Goal: Task Accomplishment & Management: Use online tool/utility

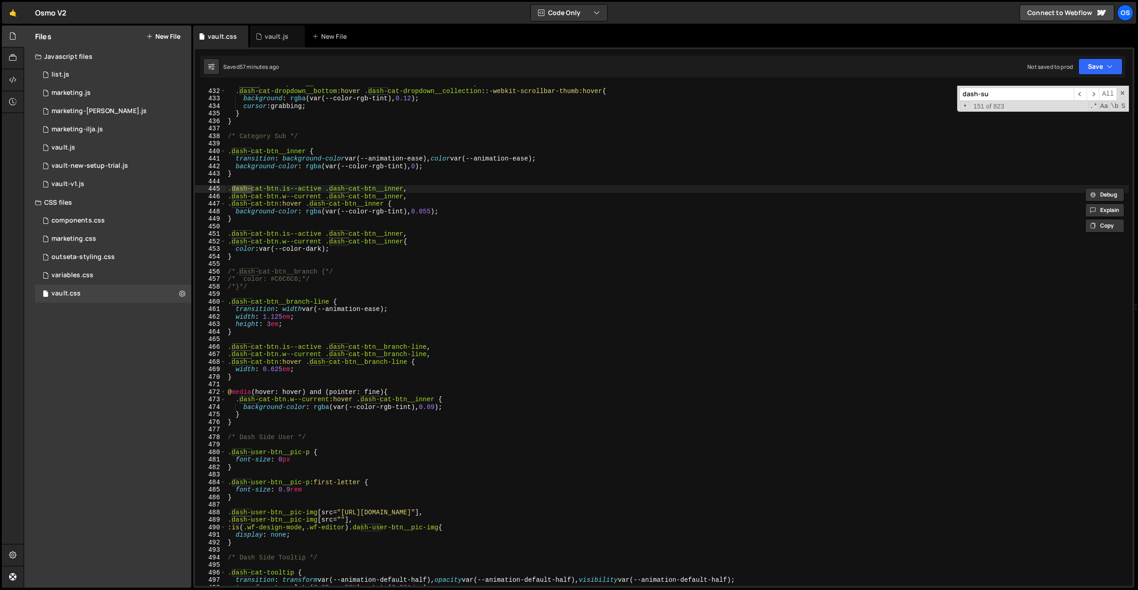
scroll to position [2463, 0]
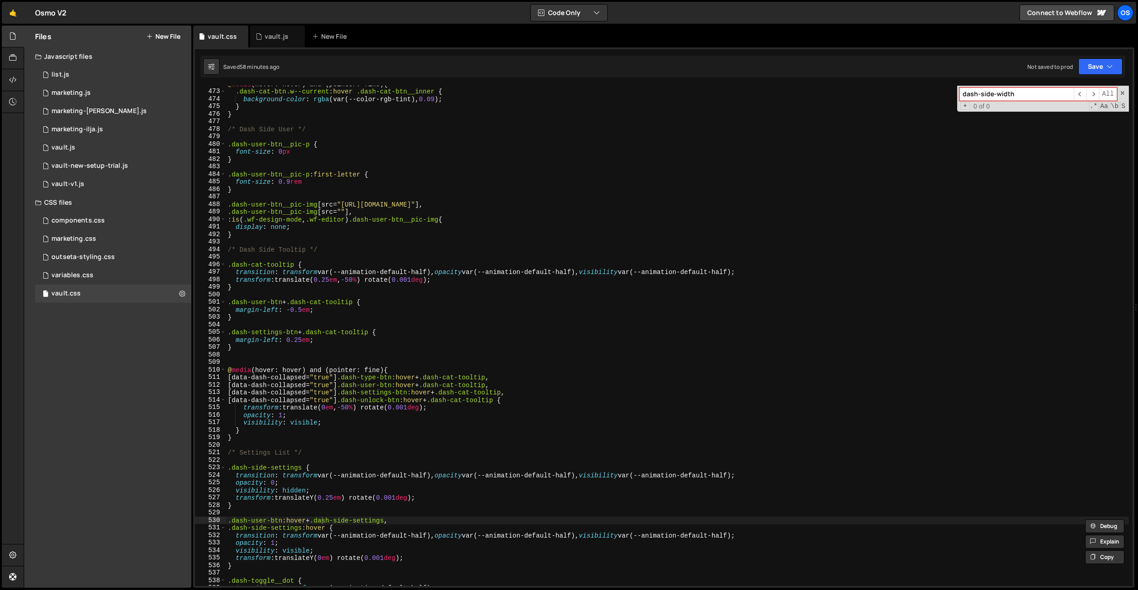
type input "dash-side-width"
click at [285, 123] on div "@ media (hover: hover) and (pointer: fine) { .dash-cat-btn.w--current :hover .d…" at bounding box center [677, 337] width 903 height 515
click at [86, 277] on div "variables.css" at bounding box center [72, 275] width 42 height 8
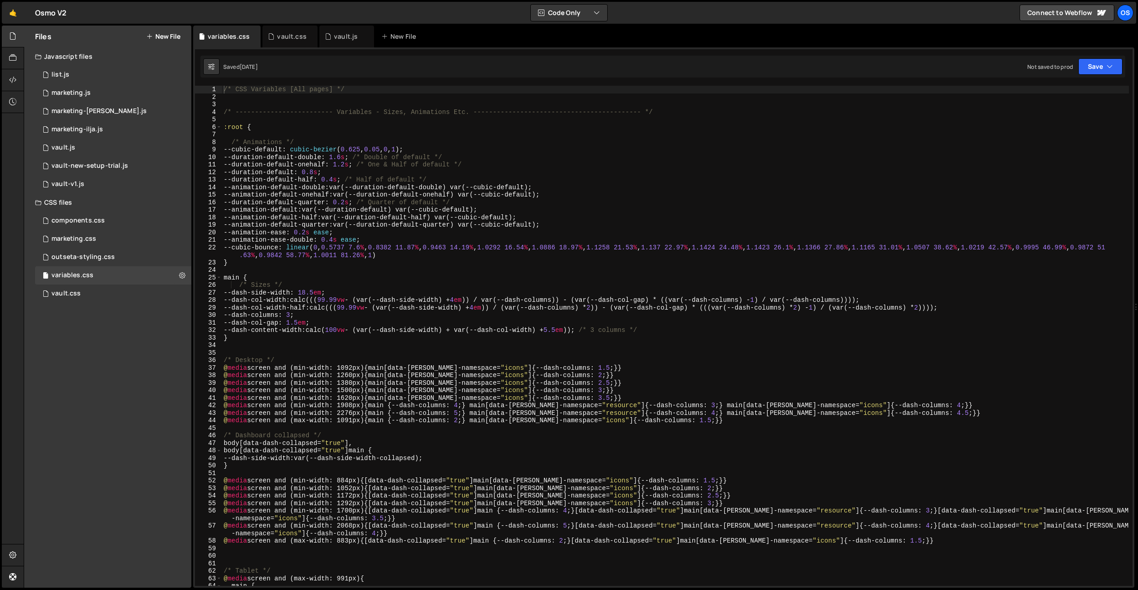
type textarea "--cubic-default: cubic-bezier(0.625, 0.05, 0, 1);"
click at [335, 151] on div "/* CSS Variables [All pages] */ /* ------------------------- Variables - Sizes,…" at bounding box center [675, 343] width 907 height 515
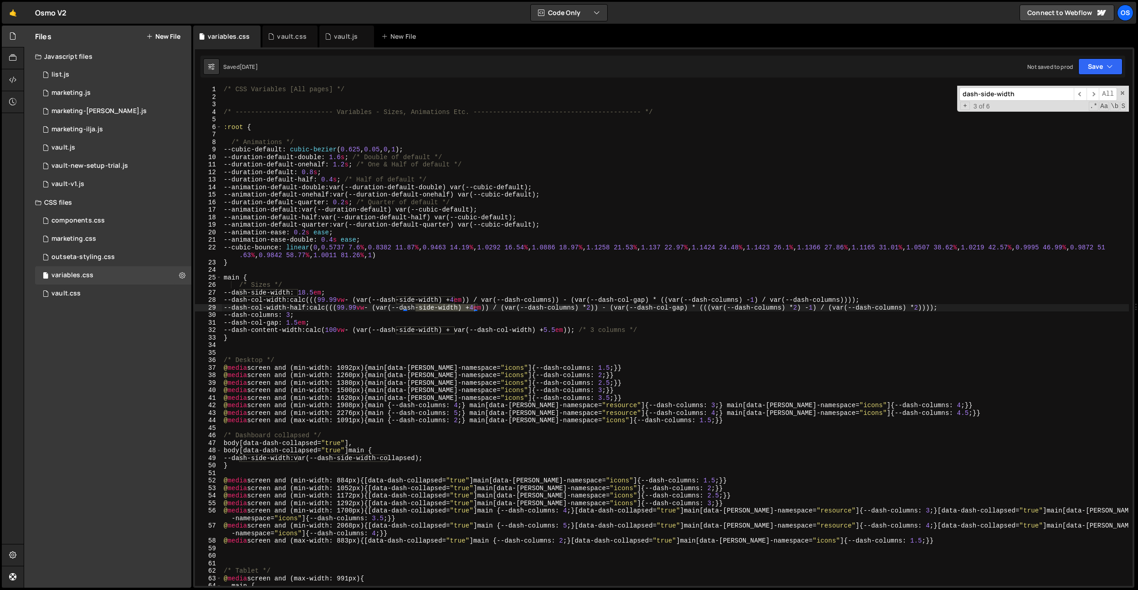
type input "dash-side-width"
click at [318, 290] on div "/* CSS Variables [All pages] */ /* ------------------------- Variables - Sizes,…" at bounding box center [675, 343] width 907 height 515
click at [349, 222] on div "/* CSS Variables [All pages] */ /* ------------------------- Variables - Sizes,…" at bounding box center [675, 343] width 907 height 515
type textarea "--animation-default-quarter: var(--duration-default-quarter) var(--cubic-defaul…"
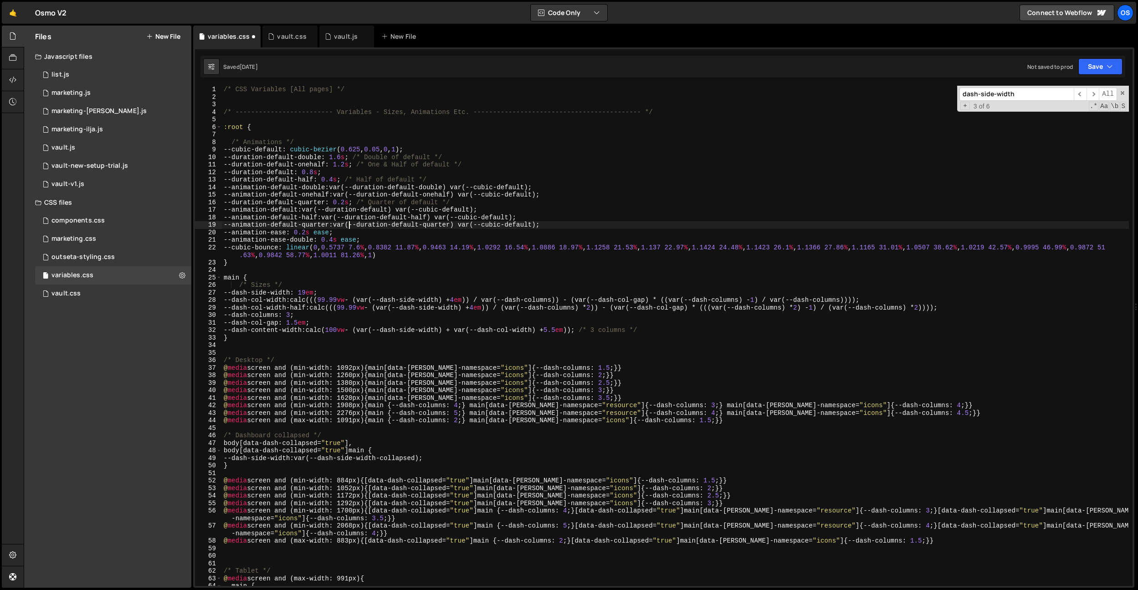
click at [1046, 101] on div "dash-side-width ​ ​ All Replace All + 3 of 6 .* Aa \b S" at bounding box center [1043, 99] width 172 height 26
type input "18.5"
type textarea "--dash-columns: 3;"
click at [387, 316] on div "/* CSS Variables [All pages] */ /* ------------------------- Variables - Sizes,…" at bounding box center [675, 343] width 907 height 515
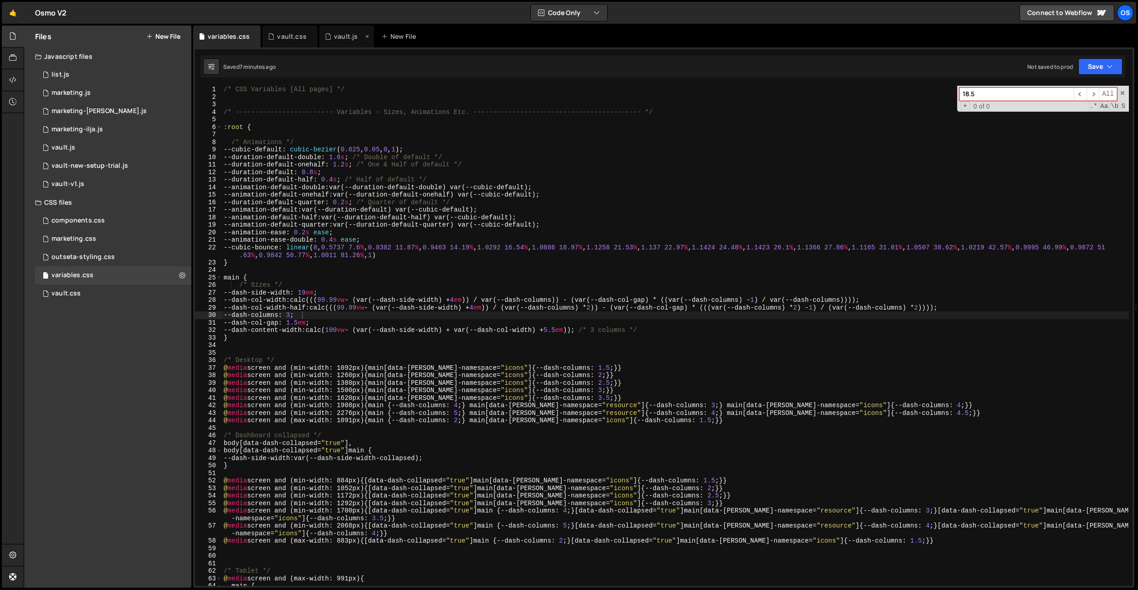
click at [340, 41] on div "vault.js" at bounding box center [346, 37] width 55 height 22
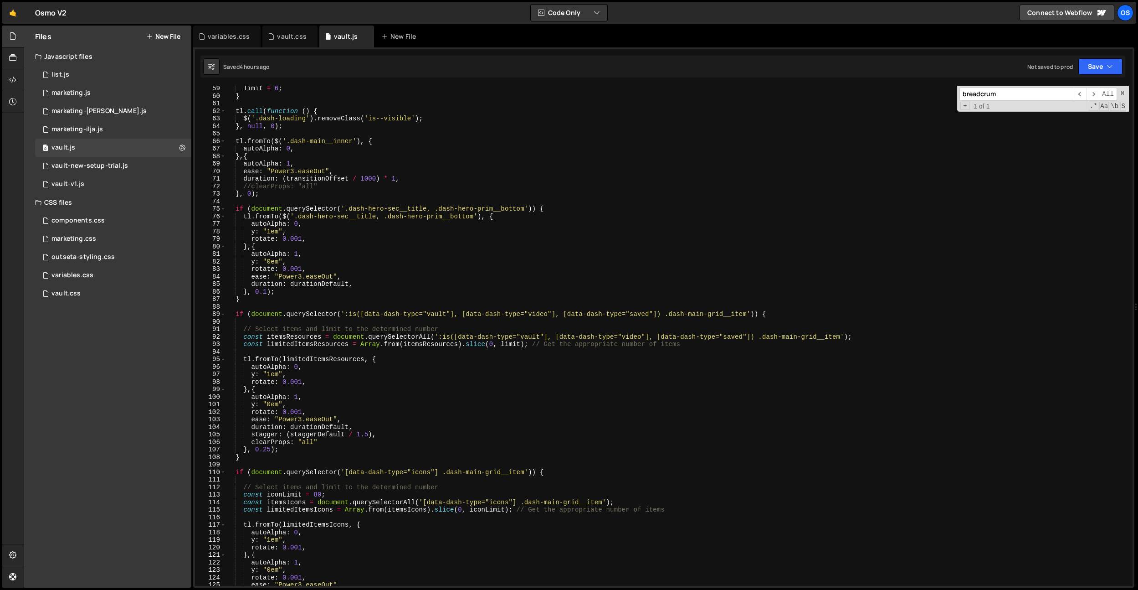
scroll to position [373, 0]
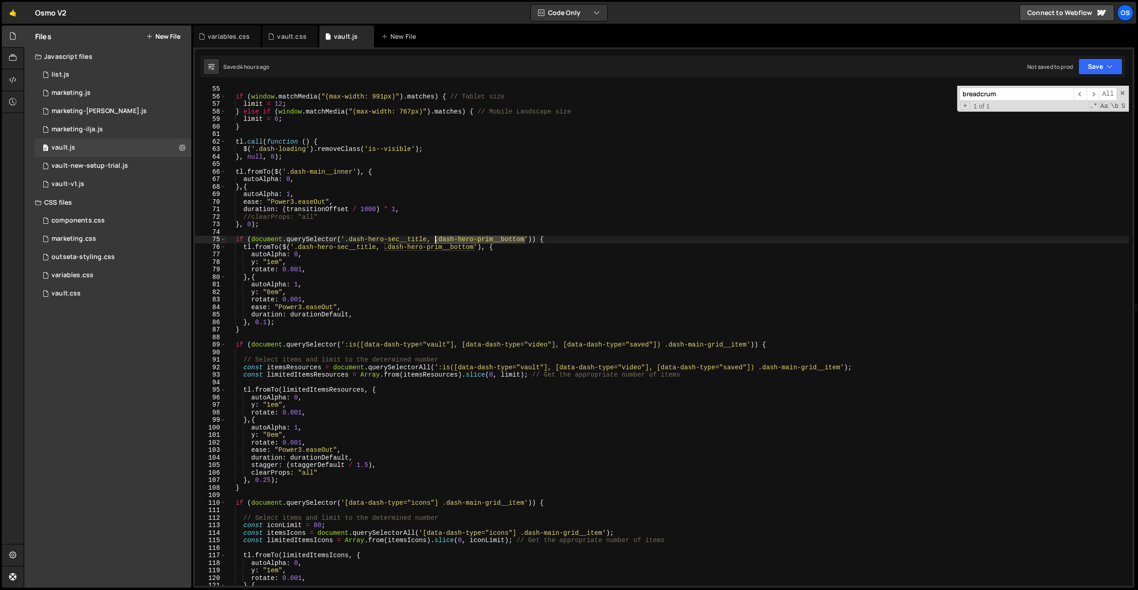
drag, startPoint x: 525, startPoint y: 241, endPoint x: 436, endPoint y: 240, distance: 89.8
click at [436, 241] on div "if ( window . matchMedia ( "(max-width: 991px)" ) . matches ) { // Tablet size …" at bounding box center [677, 342] width 903 height 515
drag, startPoint x: 546, startPoint y: 226, endPoint x: 533, endPoint y: 236, distance: 16.3
click at [546, 226] on div "if ( window . matchMedia ( "(max-width: 991px)" ) . matches ) { // Tablet size …" at bounding box center [677, 342] width 903 height 515
click at [525, 239] on div "if ( window . matchMedia ( "(max-width: 991px)" ) . matches ) { // Tablet size …" at bounding box center [677, 342] width 903 height 515
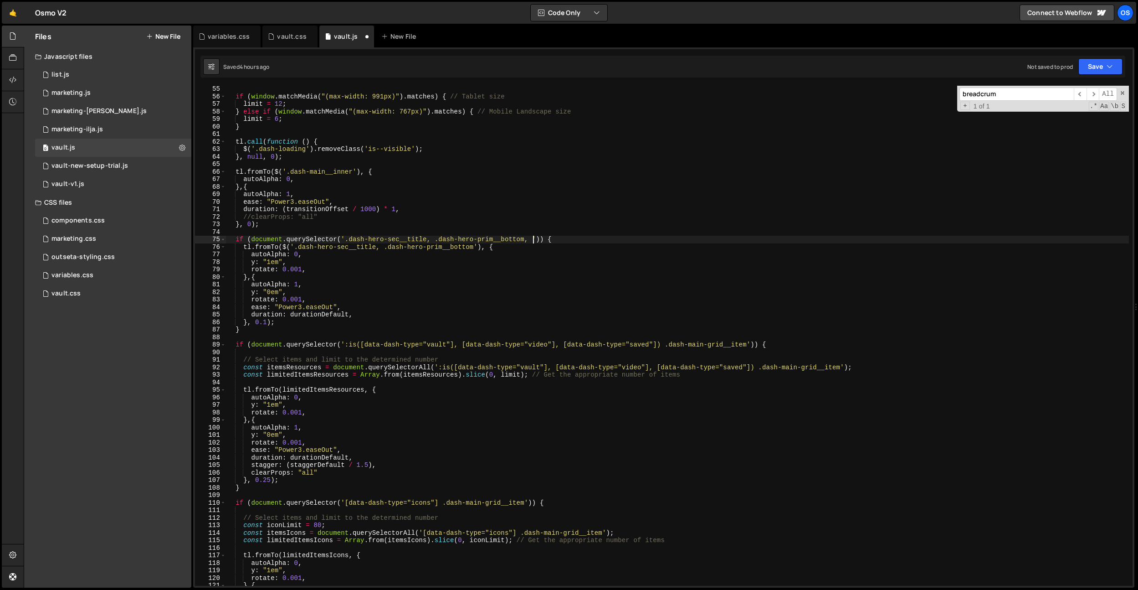
scroll to position [0, 21]
paste textarea "dash-learn__col"
click at [477, 247] on div "if ( window . matchMedia ( "(max-width: 991px)" ) . matches ) { // Tablet size …" at bounding box center [677, 342] width 903 height 515
paste textarea "dash-learn__col"
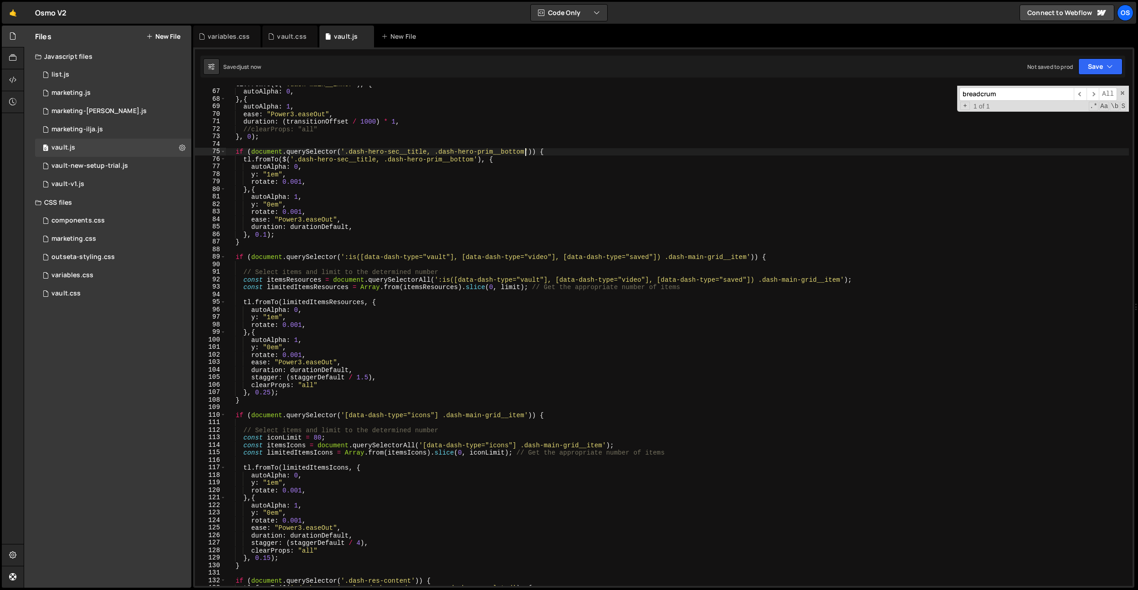
scroll to position [619, 0]
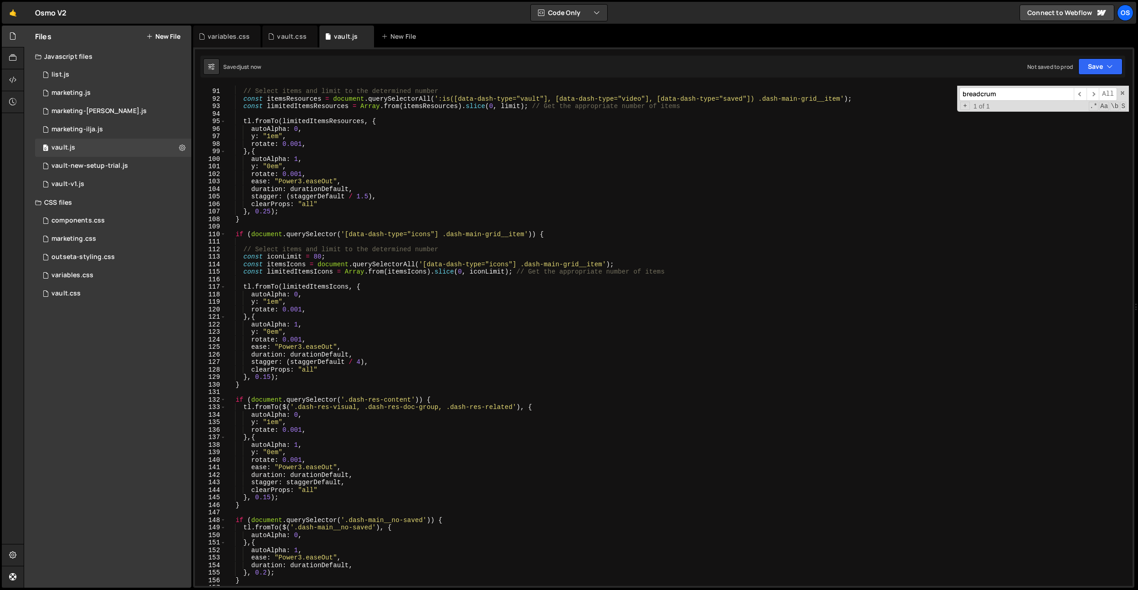
click at [514, 406] on div "// Select items and limit to the determined number const itemsResources = docum…" at bounding box center [677, 337] width 903 height 515
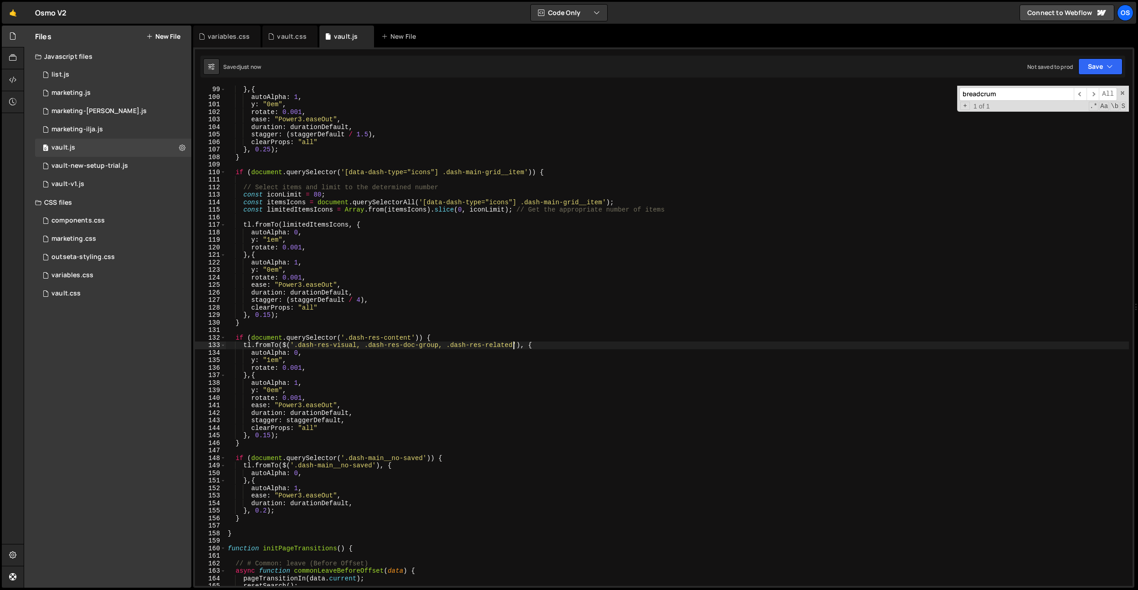
scroll to position [682, 0]
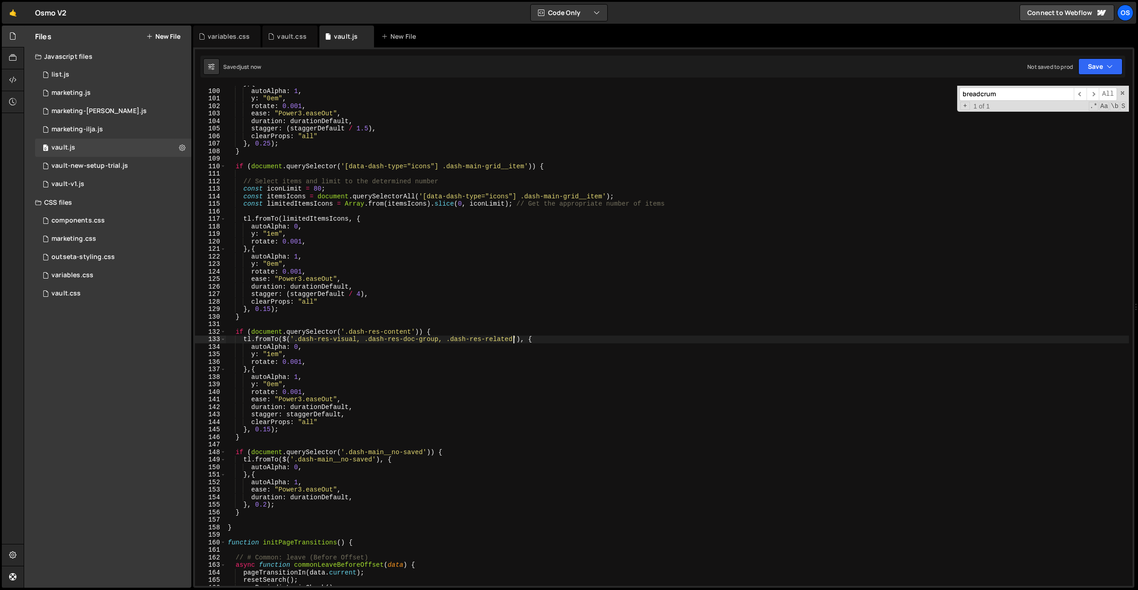
click at [425, 451] on div "} , { autoAlpha : 1 , y : "0em" , rotate : 0.001 , ease : "Power3.easeOut" , du…" at bounding box center [677, 337] width 903 height 515
paste textarea "dash-learn__col"
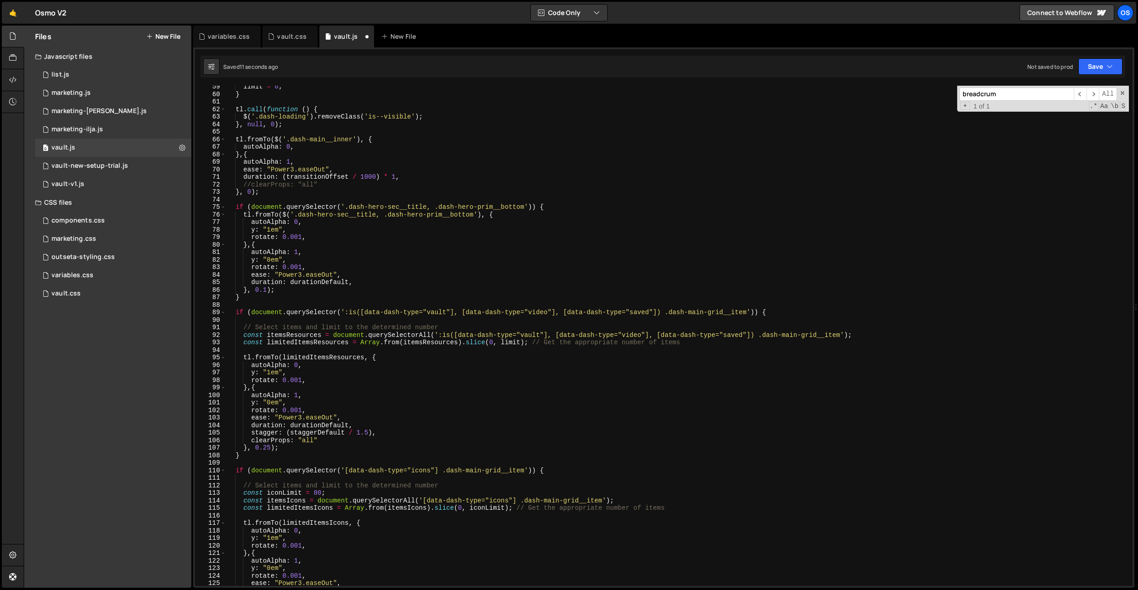
scroll to position [403, 0]
click at [427, 255] on div "limit = 6 ; } tl . call ( function ( ) { $ ( '.dash-loading' ) . removeClass ( …" at bounding box center [677, 340] width 903 height 515
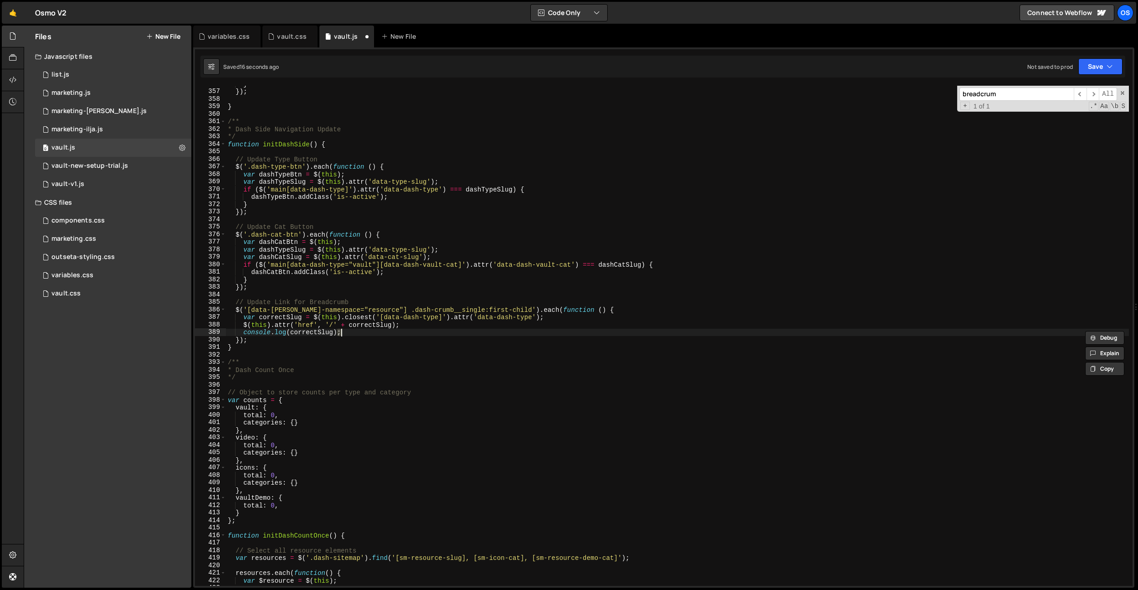
scroll to position [785, 0]
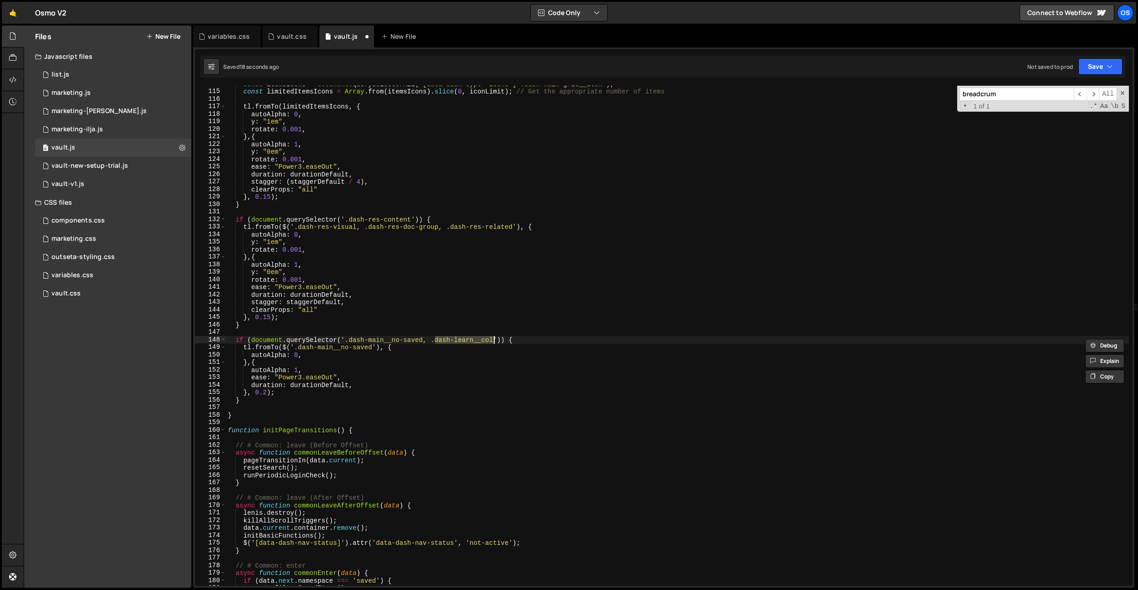
click at [501, 311] on div "const itemsIcons = document . querySelectorAll ( '[data-dash-type="icons"] .das…" at bounding box center [677, 337] width 903 height 515
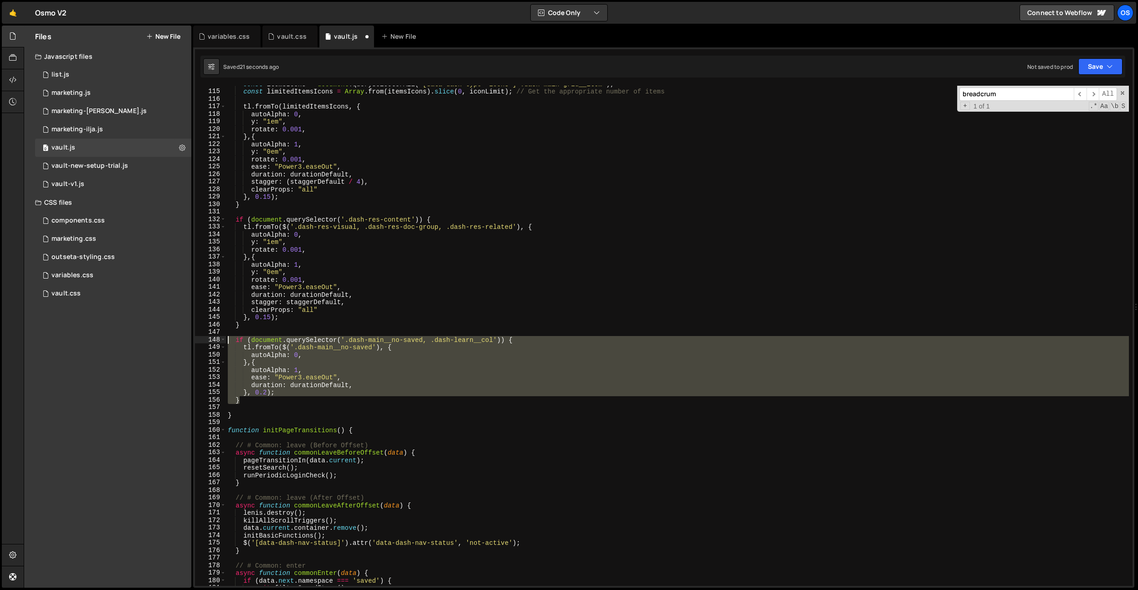
drag, startPoint x: 253, startPoint y: 401, endPoint x: 216, endPoint y: 340, distance: 71.7
click at [216, 340] on div "clearProps: "all" 114 115 116 117 118 119 120 121 122 123 124 125 126 127 128 1…" at bounding box center [664, 336] width 938 height 500
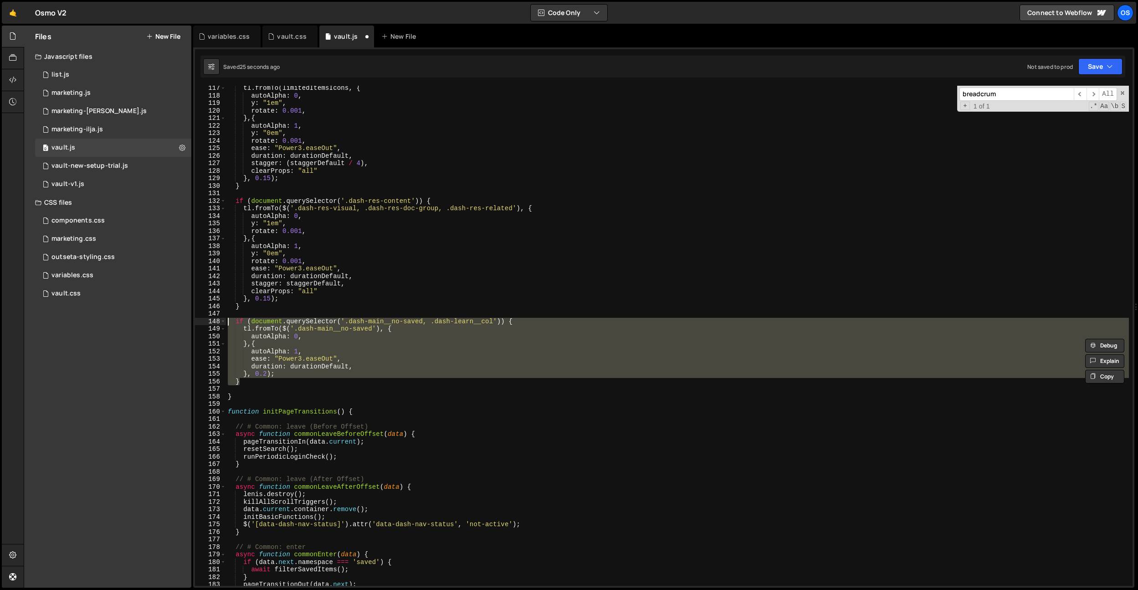
scroll to position [893, 0]
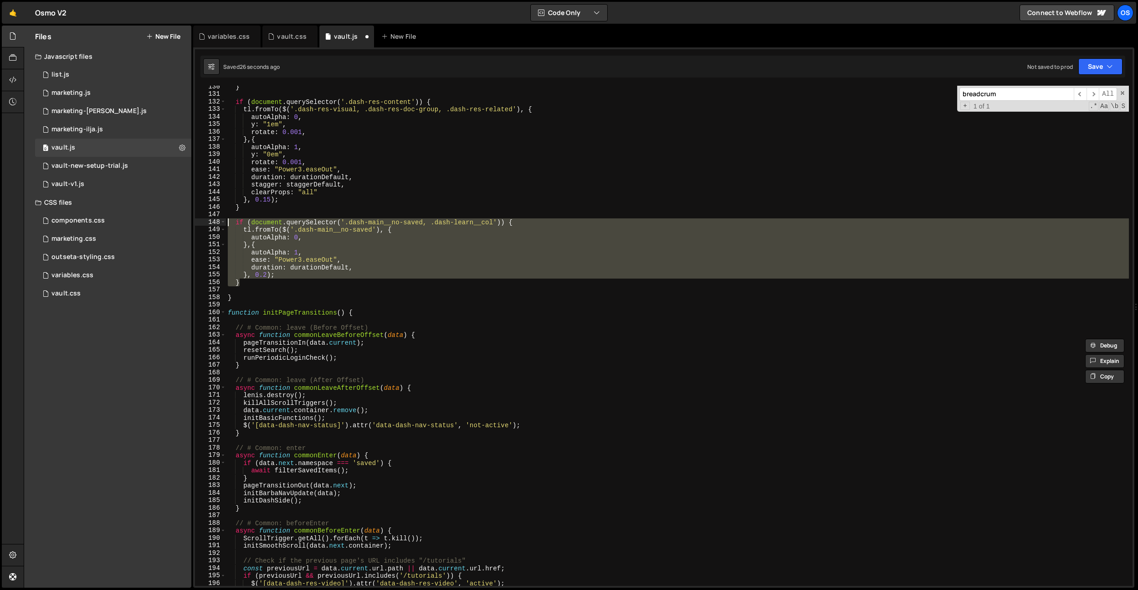
click at [295, 274] on div "} if ( document . querySelector ( '.dash-res-content' )) { tl . fromTo ( $ ( '.…" at bounding box center [677, 336] width 903 height 500
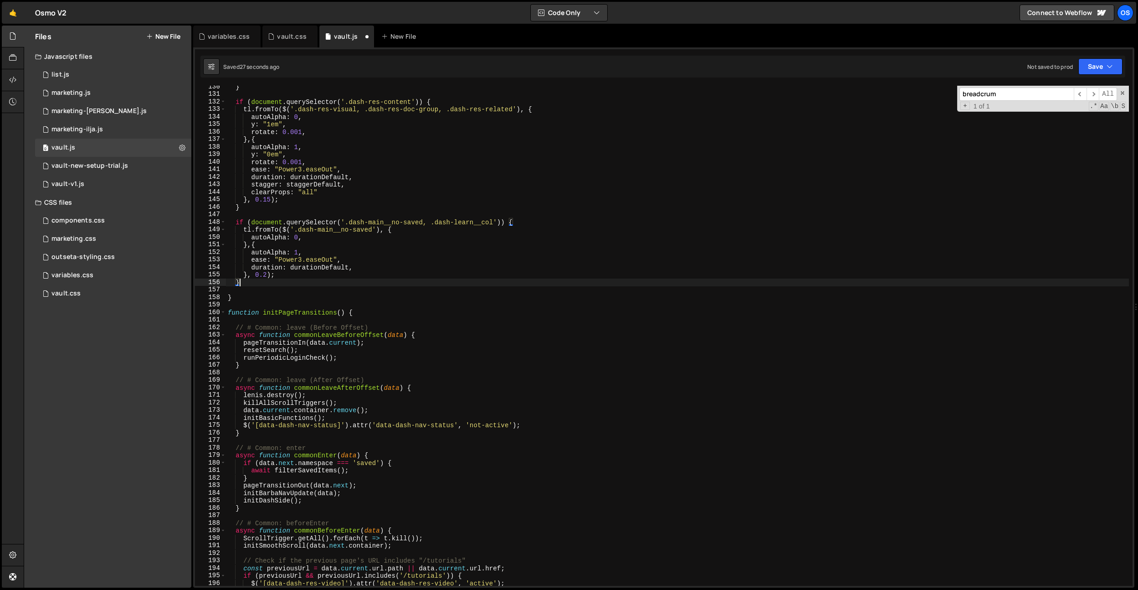
click at [274, 285] on div "} if ( document . querySelector ( '.dash-res-content' )) { tl . fromTo ( $ ( '.…" at bounding box center [677, 340] width 903 height 515
type textarea "}"
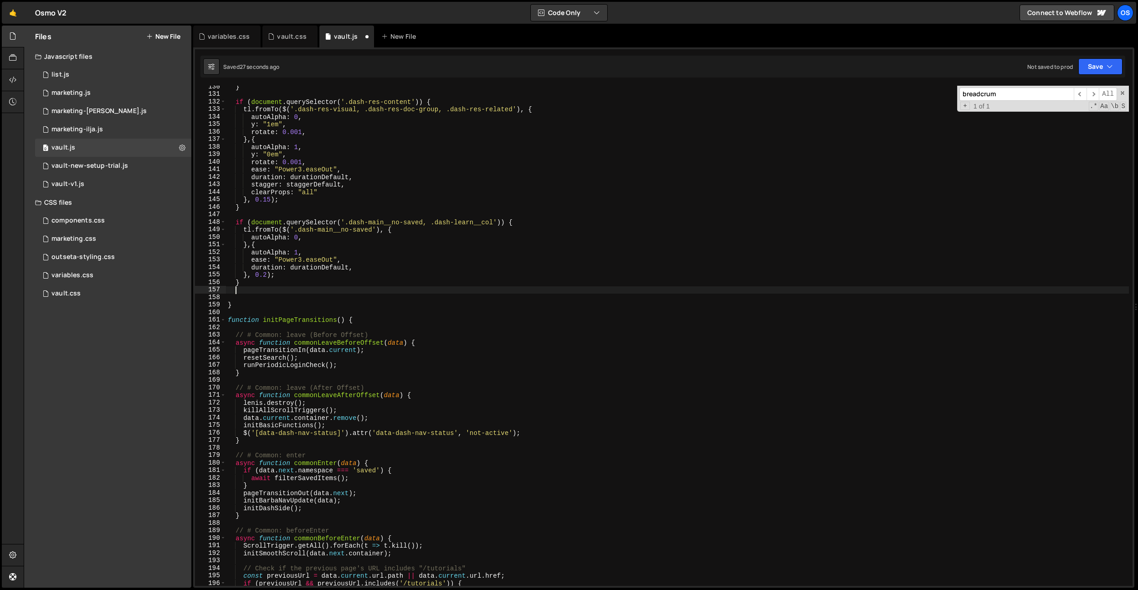
scroll to position [0, 0]
paste textarea "}"
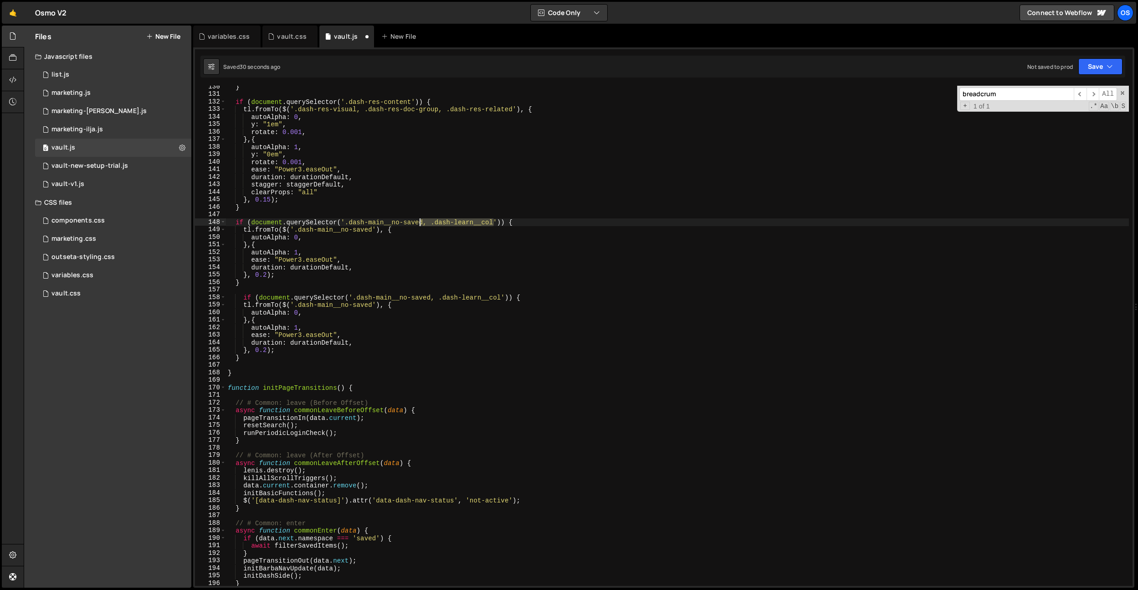
drag, startPoint x: 494, startPoint y: 223, endPoint x: 422, endPoint y: 221, distance: 72.0
click at [422, 221] on div "} if ( document . querySelector ( '.dash-res-content' )) { tl . fromTo ( $ ( '.…" at bounding box center [677, 340] width 903 height 515
drag, startPoint x: 439, startPoint y: 300, endPoint x: 356, endPoint y: 300, distance: 83.4
click at [356, 300] on div "} if ( document . querySelector ( '.dash-res-content' )) { tl . fromTo ( $ ( '.…" at bounding box center [677, 340] width 903 height 515
drag, startPoint x: 415, startPoint y: 297, endPoint x: 354, endPoint y: 299, distance: 60.2
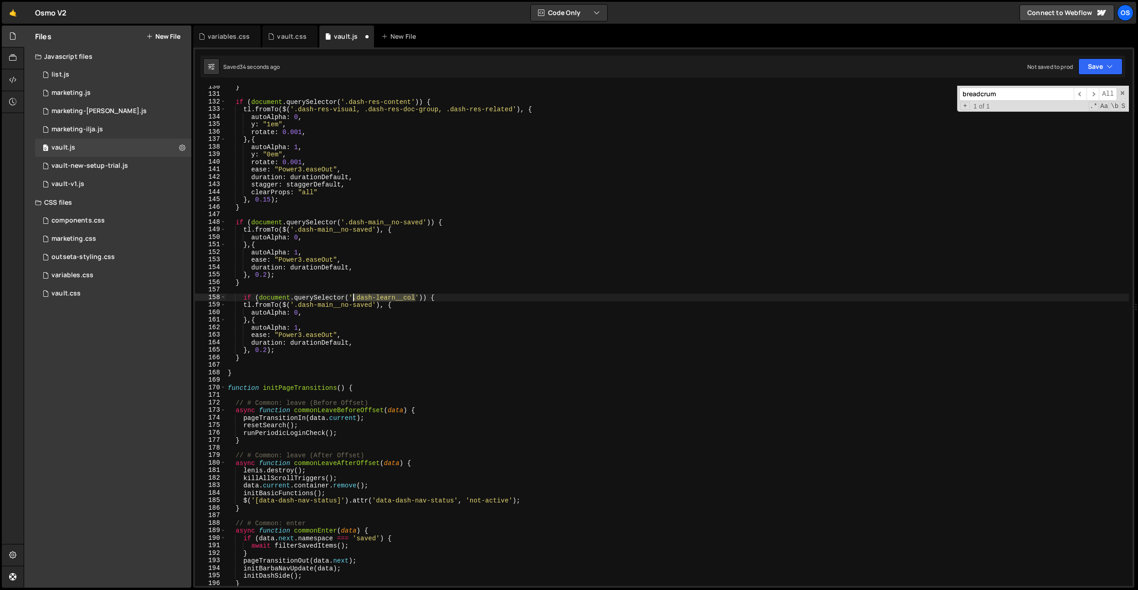
click at [354, 299] on div "} if ( document . querySelector ( '.dash-res-content' )) { tl . fromTo ( $ ( '.…" at bounding box center [677, 340] width 903 height 515
drag, startPoint x: 373, startPoint y: 303, endPoint x: 295, endPoint y: 305, distance: 78.0
click at [295, 305] on div "} if ( document . querySelector ( '.dash-res-content' )) { tl . fromTo ( $ ( '.…" at bounding box center [677, 340] width 903 height 515
paste textarea "learn__col"
click at [372, 338] on div "} if ( document . querySelector ( '.dash-res-content' )) { tl . fromTo ( $ ( '.…" at bounding box center [677, 340] width 903 height 515
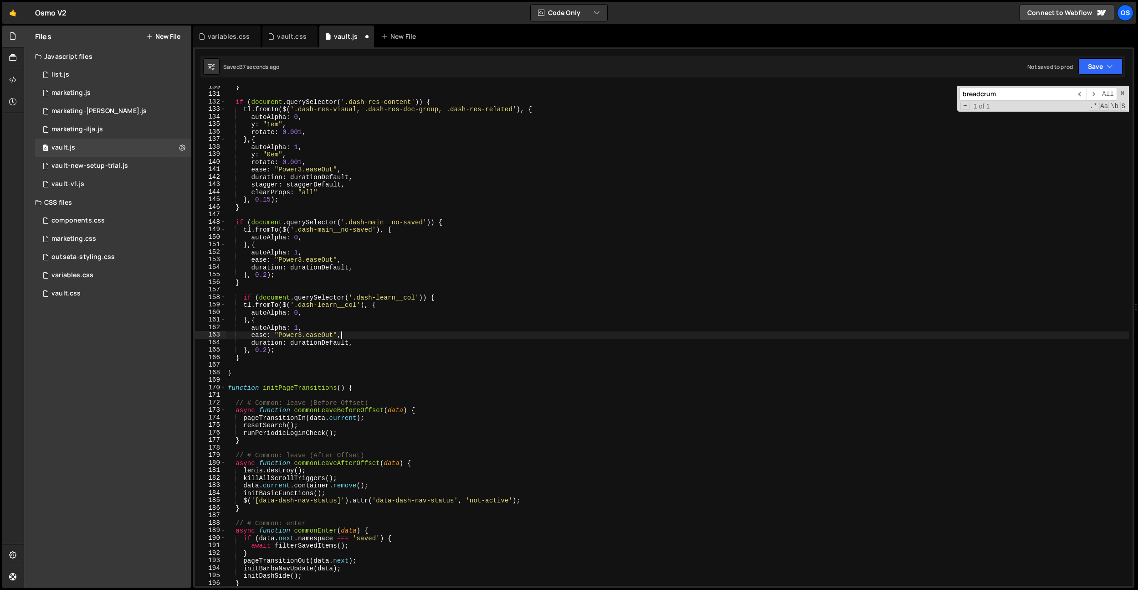
click at [375, 336] on div "} if ( document . querySelector ( '.dash-res-content' )) { tl . fromTo ( $ ( '.…" at bounding box center [677, 340] width 903 height 515
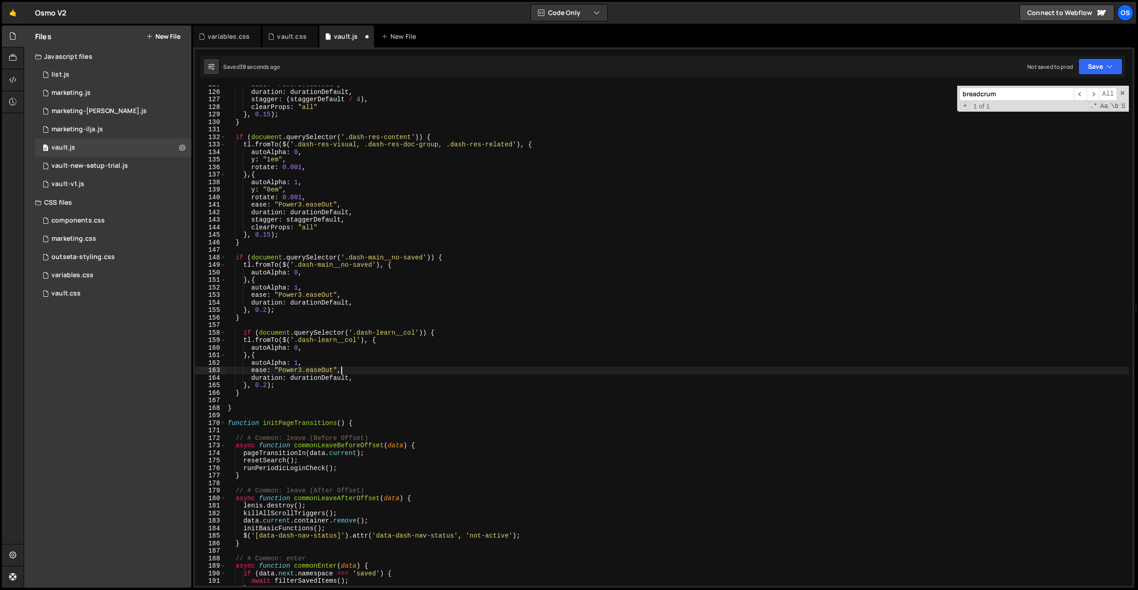
scroll to position [856, 0]
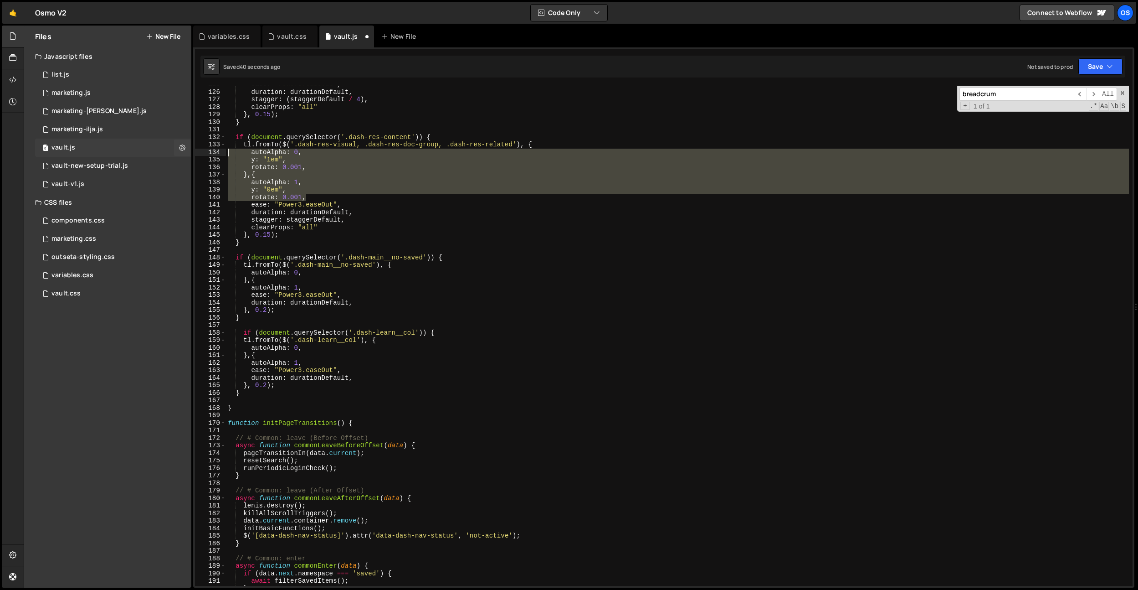
drag, startPoint x: 312, startPoint y: 199, endPoint x: 161, endPoint y: 151, distance: 158.6
click at [161, 151] on div "Files New File Javascript files 0 list.js 0 0 marketing.js 0 0 marketing-[PERSO…" at bounding box center [581, 307] width 1114 height 562
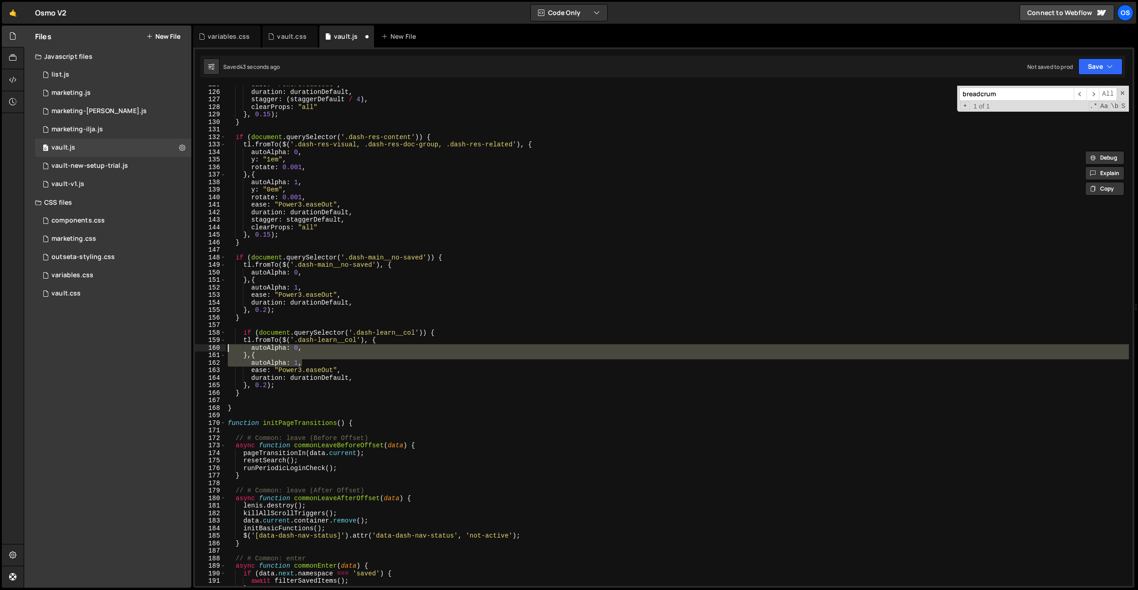
drag, startPoint x: 299, startPoint y: 363, endPoint x: 318, endPoint y: 360, distance: 18.8
click at [183, 346] on div "Files New File Javascript files 0 list.js 0 0 marketing.js 0 0 marketing-[PERSO…" at bounding box center [581, 307] width 1114 height 562
paste textarea "rotate: 0.001,"
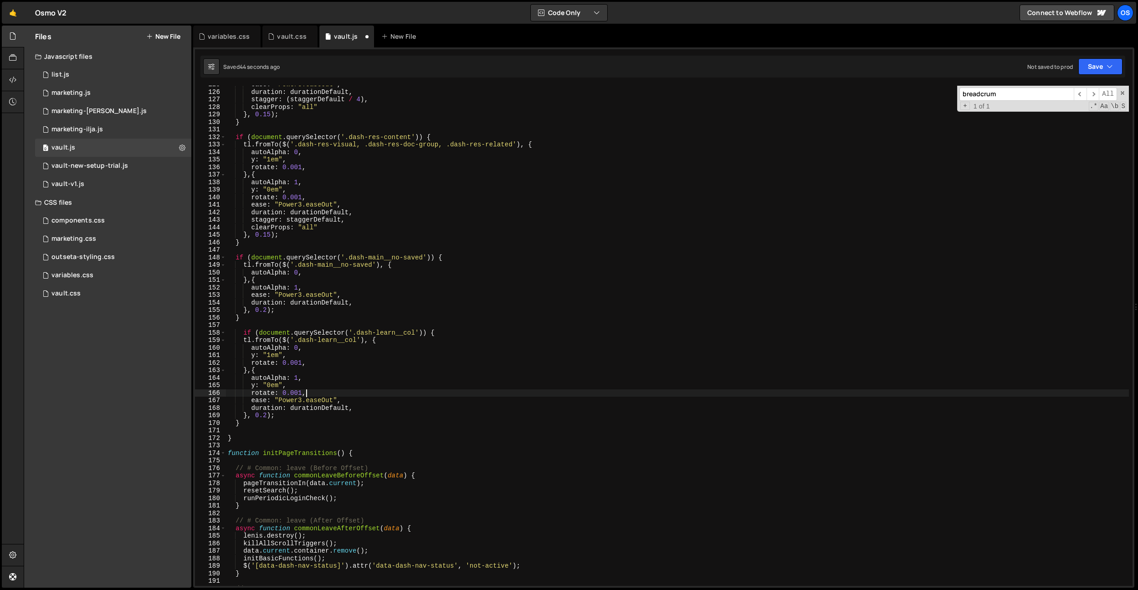
click at [370, 364] on div "ease : "Power3.easeOut" , duration : durationDefault , stagger : ( staggerDefau…" at bounding box center [677, 338] width 903 height 515
click at [312, 370] on div "ease : "Power3.easeOut" , duration : durationDefault , stagger : ( staggerDefau…" at bounding box center [677, 338] width 903 height 515
click at [266, 419] on div "ease : "Power3.easeOut" , duration : durationDefault , stagger : ( staggerDefau…" at bounding box center [677, 338] width 903 height 515
click at [267, 416] on div "ease : "Power3.easeOut" , duration : durationDefault , stagger : ( staggerDefau…" at bounding box center [677, 338] width 903 height 515
click at [347, 369] on div "ease : "Power3.easeOut" , duration : durationDefault , stagger : ( staggerDefau…" at bounding box center [677, 338] width 903 height 515
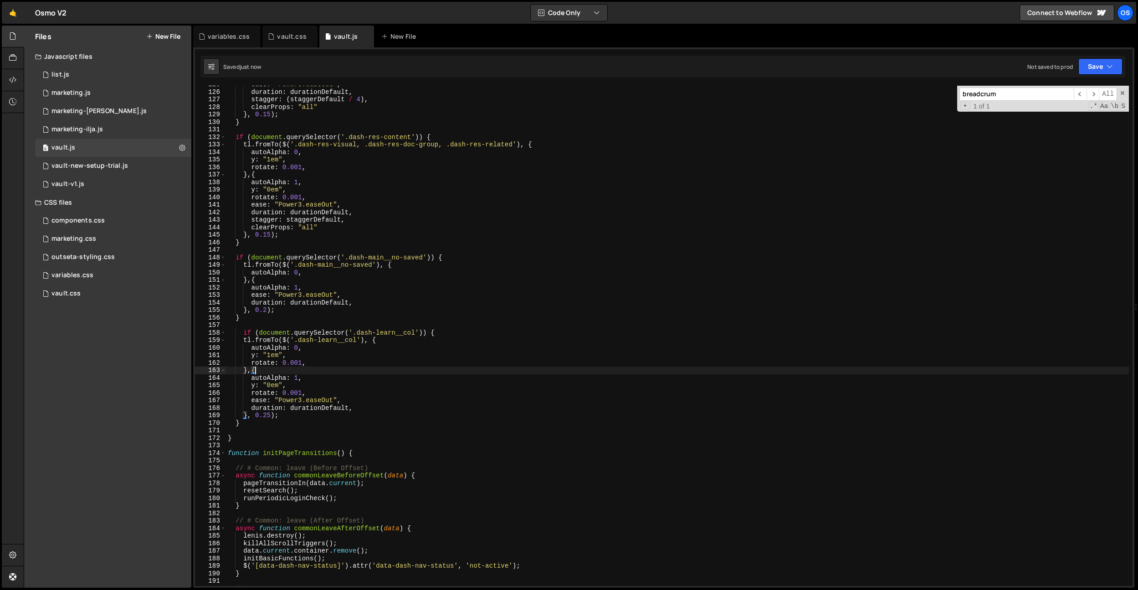
scroll to position [0, 1]
click at [355, 402] on div "ease : "Power3.easeOut" , duration : durationDefault , stagger : ( staggerDefau…" at bounding box center [677, 338] width 903 height 515
type textarea "ease: "Power3.easeOut","
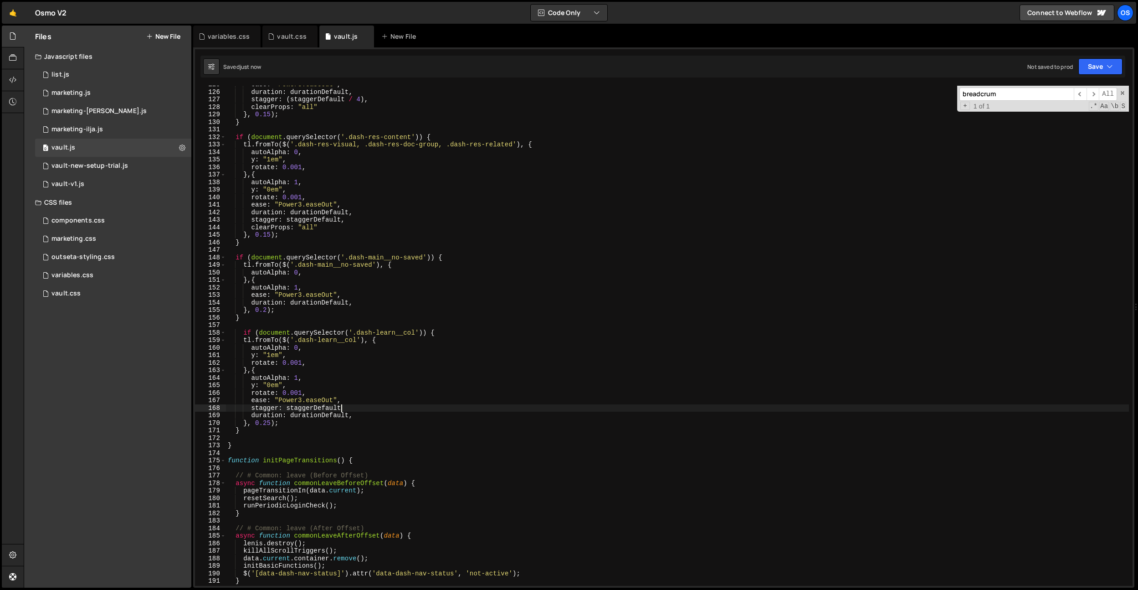
scroll to position [0, 8]
type textarea "stagger: staggerDefault,"
